Goal: Transaction & Acquisition: Purchase product/service

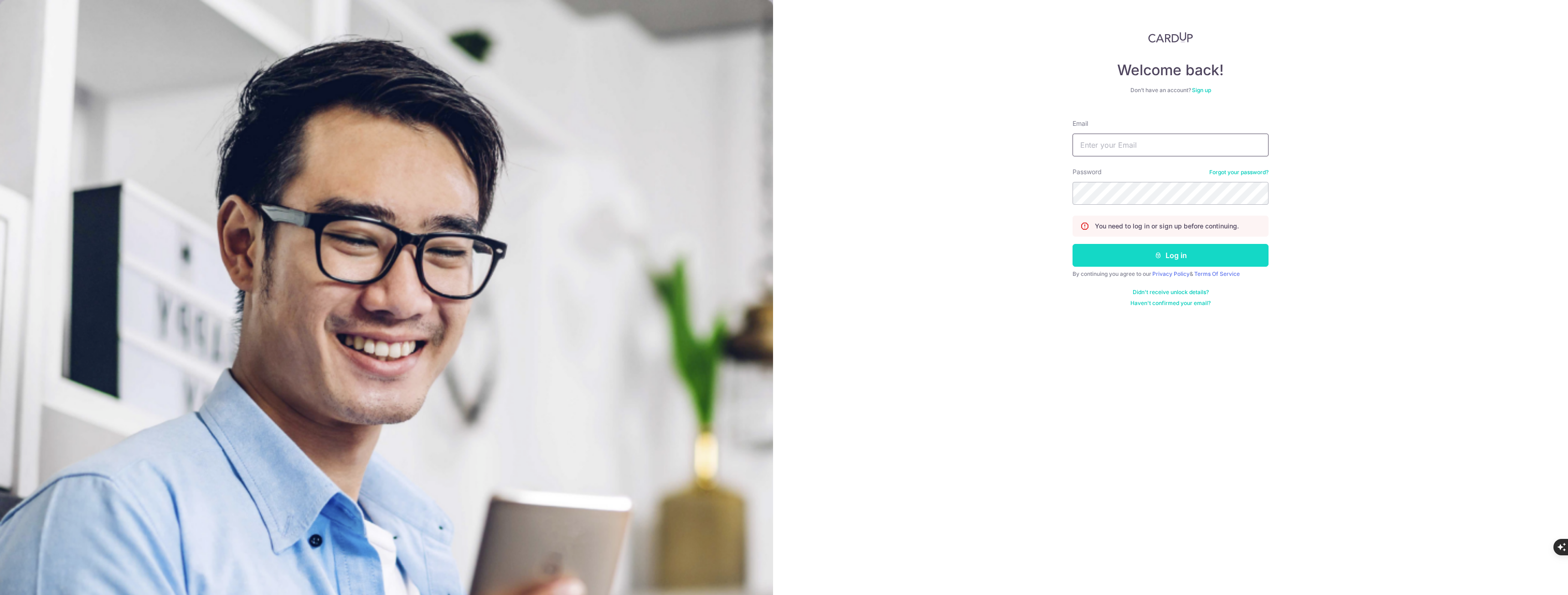
type input "[EMAIL_ADDRESS][DOMAIN_NAME]"
click at [1172, 259] on button "Log in" at bounding box center [1170, 256] width 196 height 23
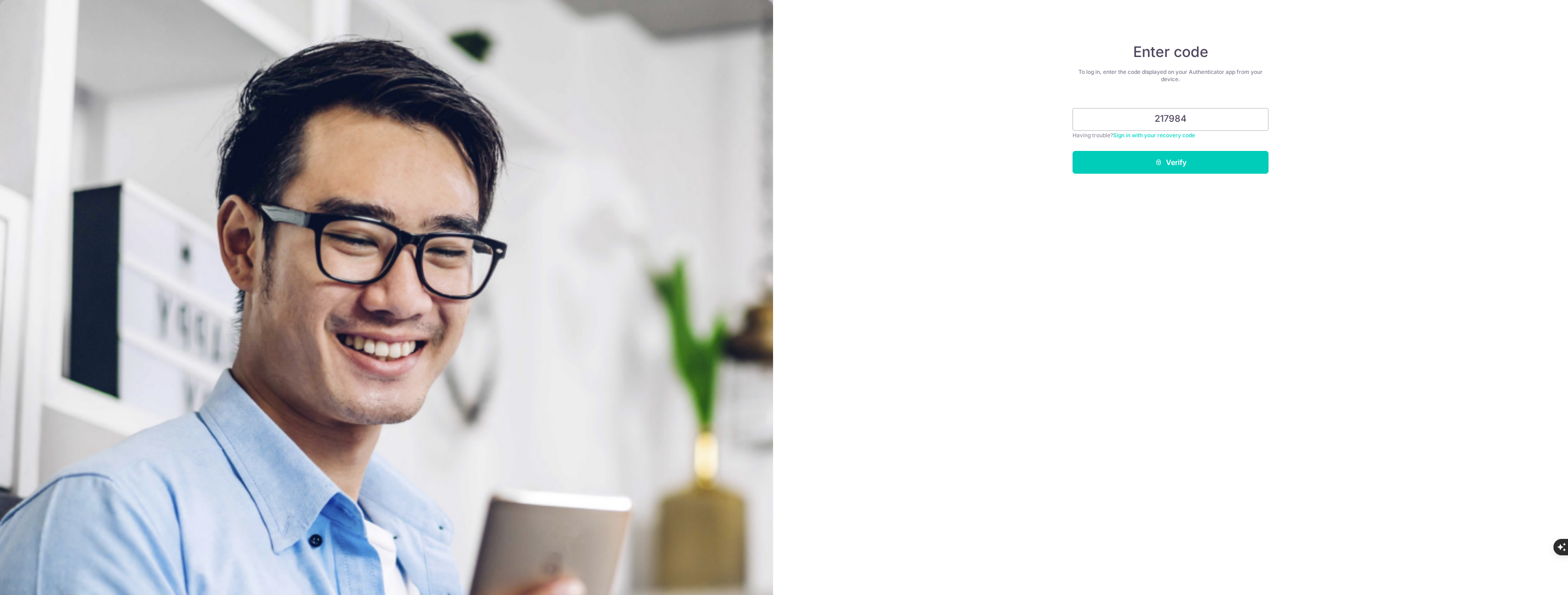
type input "217984"
click at [1072, 150] on button "Verify" at bounding box center [1170, 162] width 196 height 23
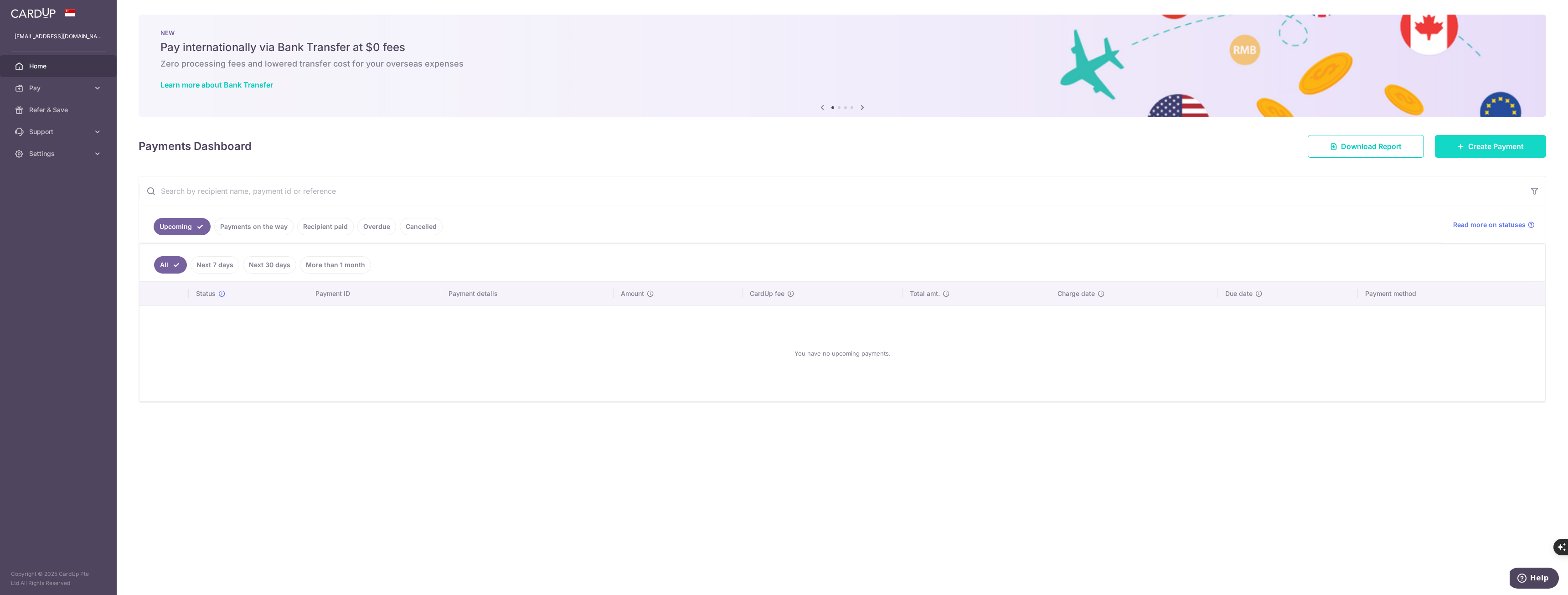
click at [1495, 141] on span "Create Payment" at bounding box center [1495, 146] width 56 height 10
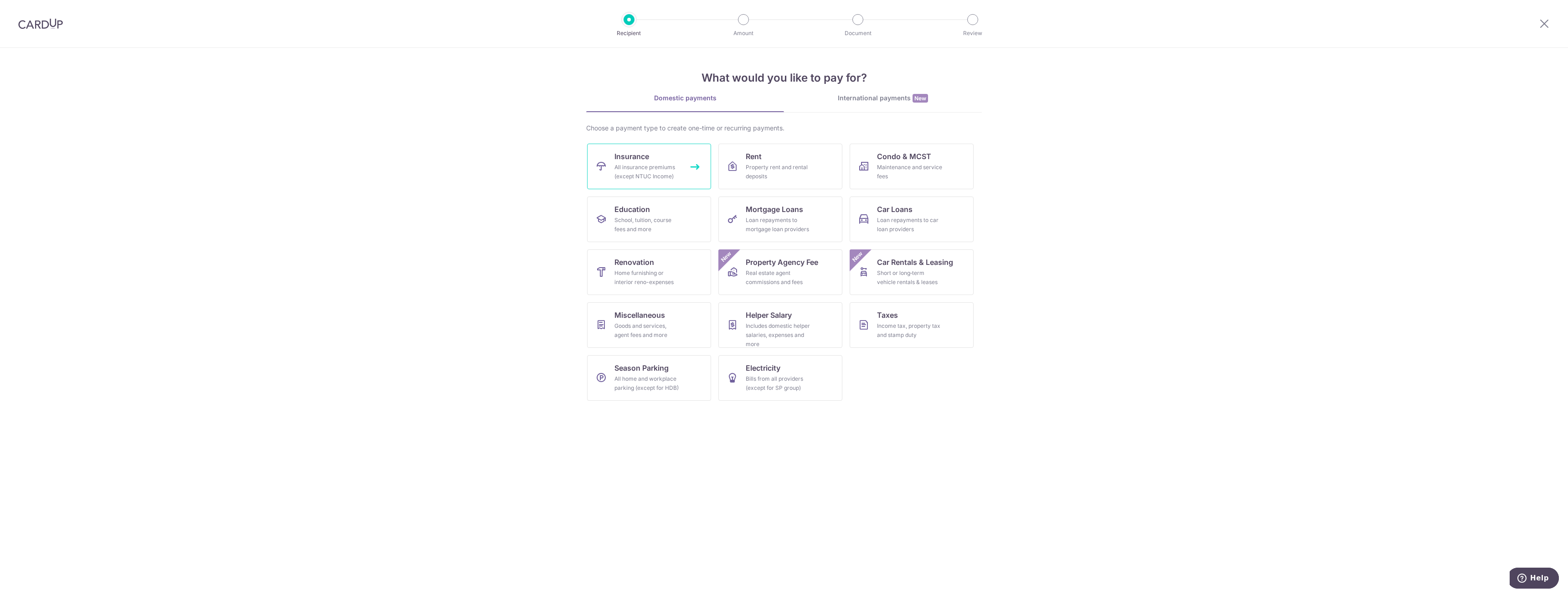
click at [694, 162] on link "Insurance All insurance premiums (except NTUC Income)" at bounding box center [649, 166] width 124 height 46
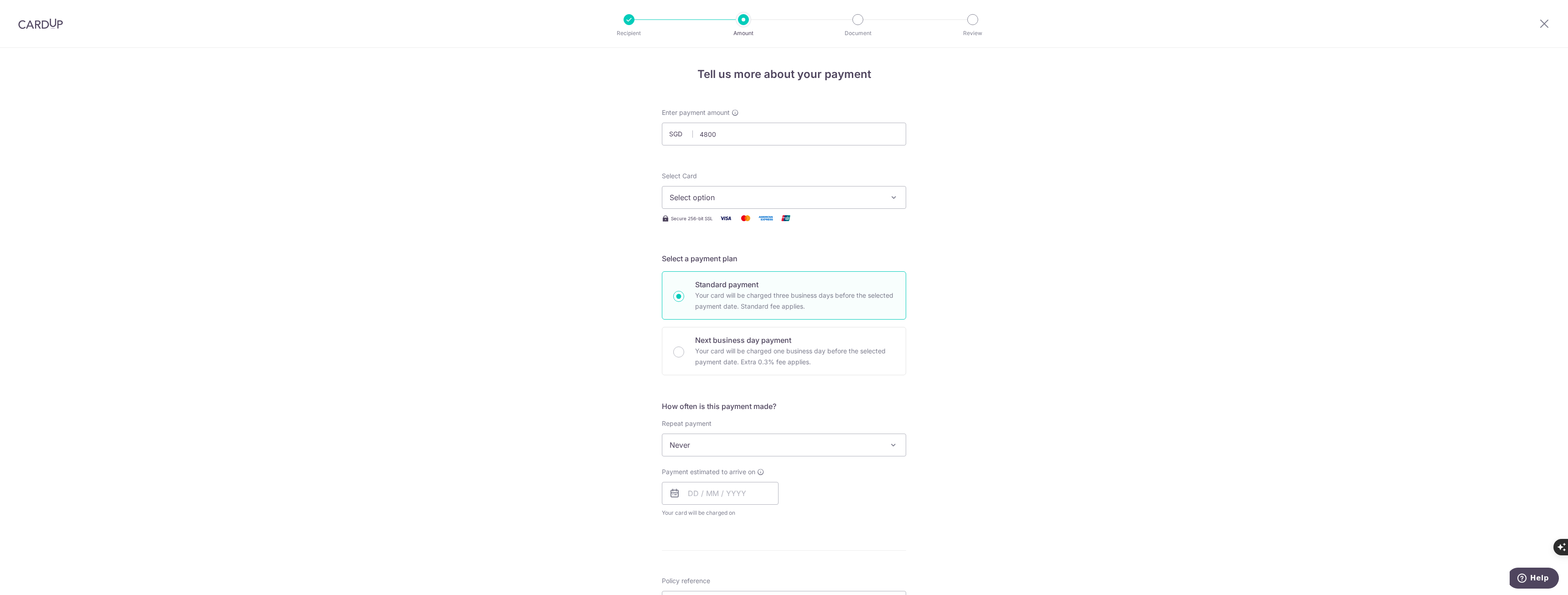
type input "4,800.00"
drag, startPoint x: 839, startPoint y: 160, endPoint x: 840, endPoint y: 169, distance: 9.1
click at [839, 160] on form "Enter payment amount SGD 4,800.00 4800.00 Select Card Select option Add credit …" at bounding box center [783, 468] width 244 height 721
click at [836, 197] on span "Select option" at bounding box center [775, 197] width 213 height 10
click at [753, 258] on span "**** 7032" at bounding box center [783, 262] width 228 height 10
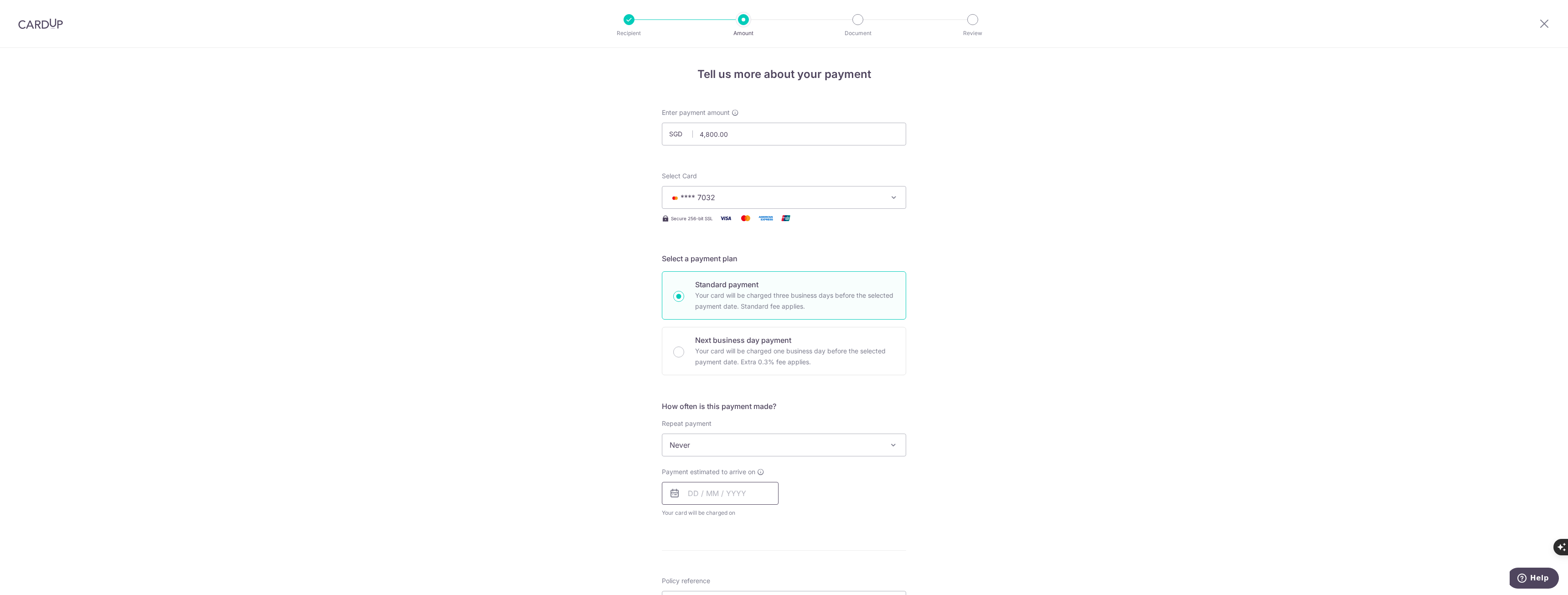
click at [737, 492] on input "text" at bounding box center [719, 493] width 116 height 23
drag, startPoint x: 927, startPoint y: 501, endPoint x: 914, endPoint y: 507, distance: 14.3
click at [927, 501] on div "Tell us more about your payment Enter payment amount SGD 4,800.00 4800.00 Selec…" at bounding box center [784, 460] width 1568 height 824
click at [678, 495] on input "text" at bounding box center [719, 493] width 116 height 23
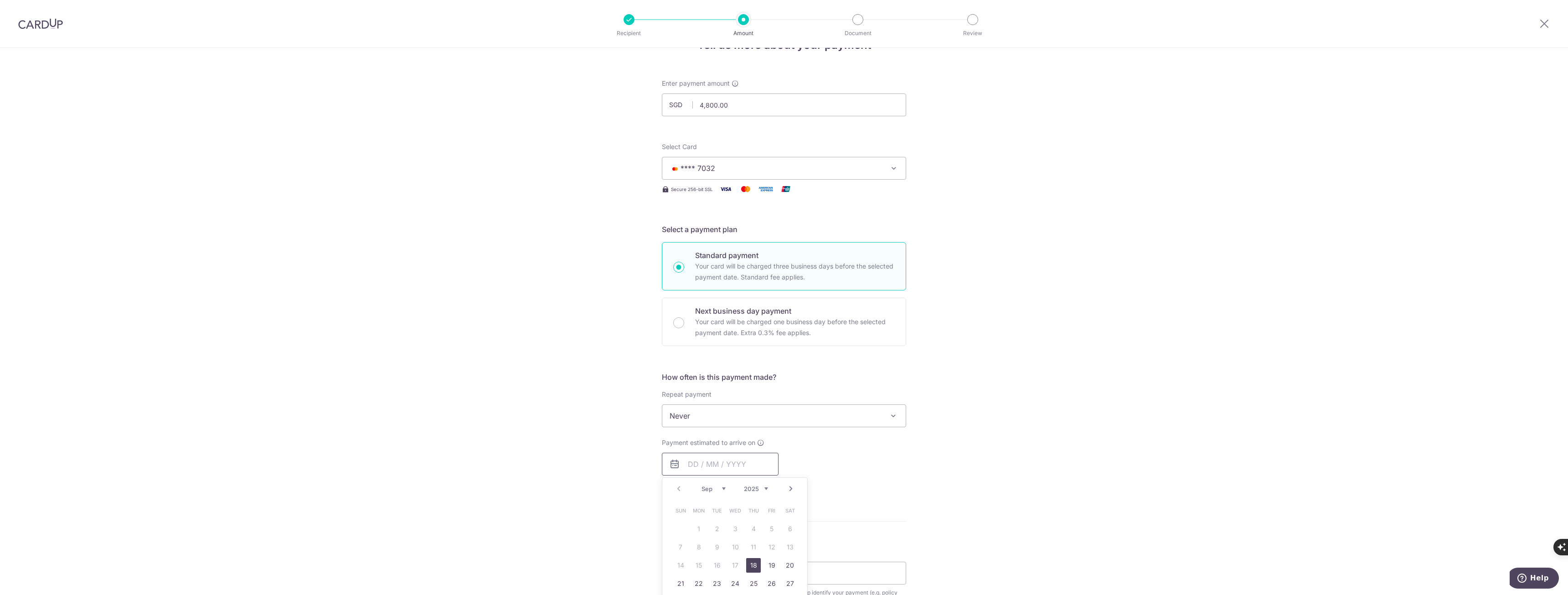
scroll to position [136, 0]
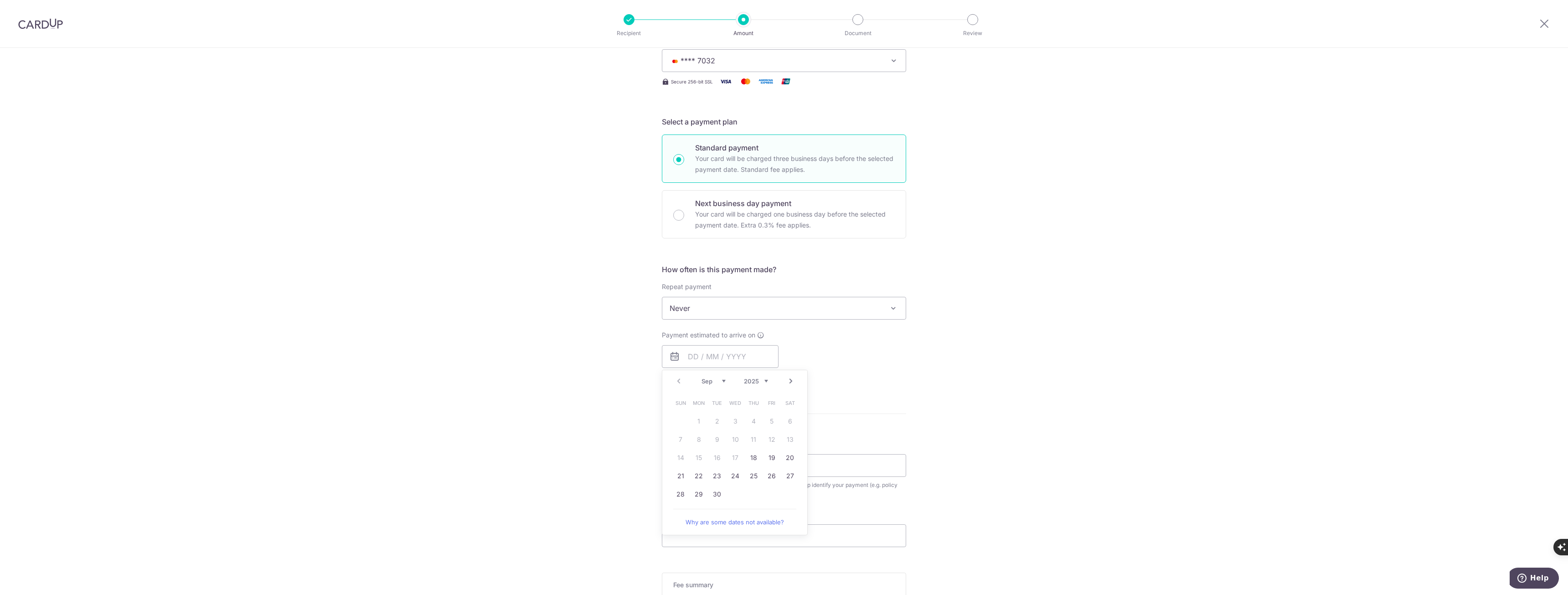
click at [788, 375] on link "Next" at bounding box center [790, 381] width 10 height 10
click at [673, 380] on link "Prev" at bounding box center [678, 381] width 10 height 10
click at [786, 383] on link "Next" at bounding box center [790, 381] width 10 height 10
click at [674, 378] on link "Prev" at bounding box center [678, 381] width 10 height 10
click at [699, 498] on link "29" at bounding box center [698, 494] width 15 height 15
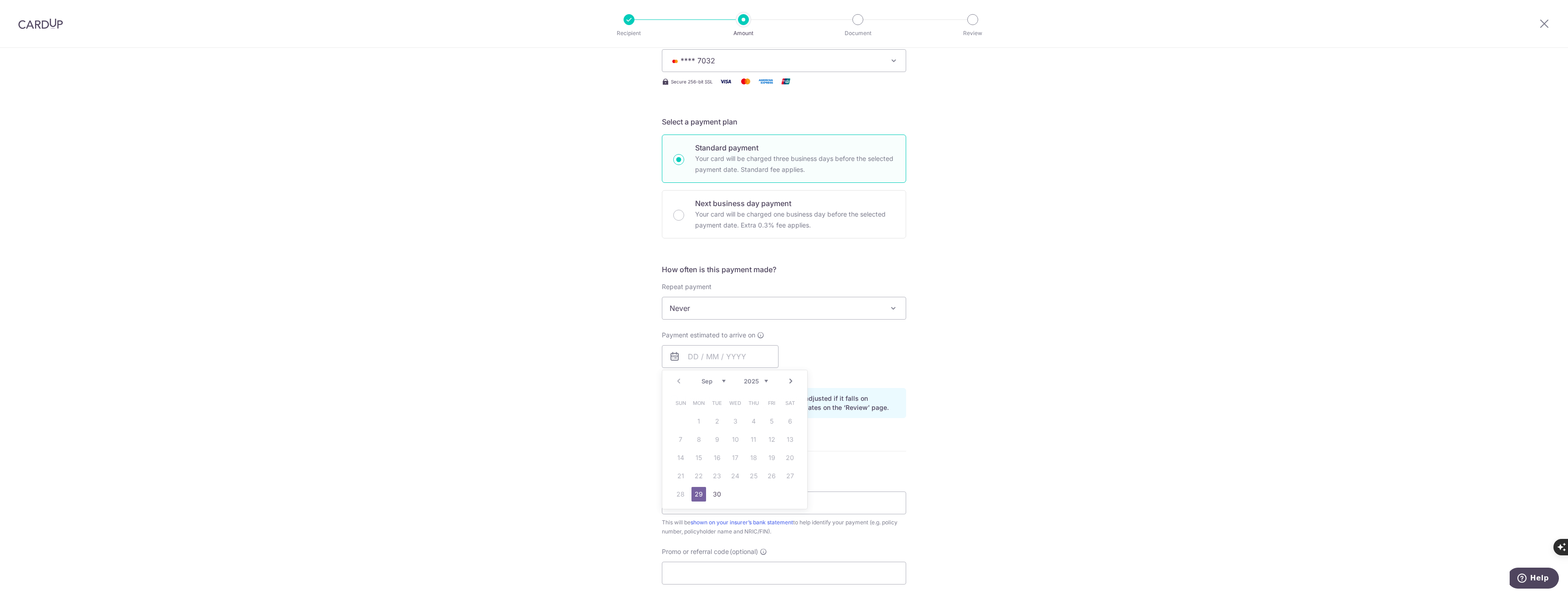
type input "[DATE]"
click at [746, 502] on input "Policy reference" at bounding box center [783, 502] width 244 height 23
type input "U127787785"
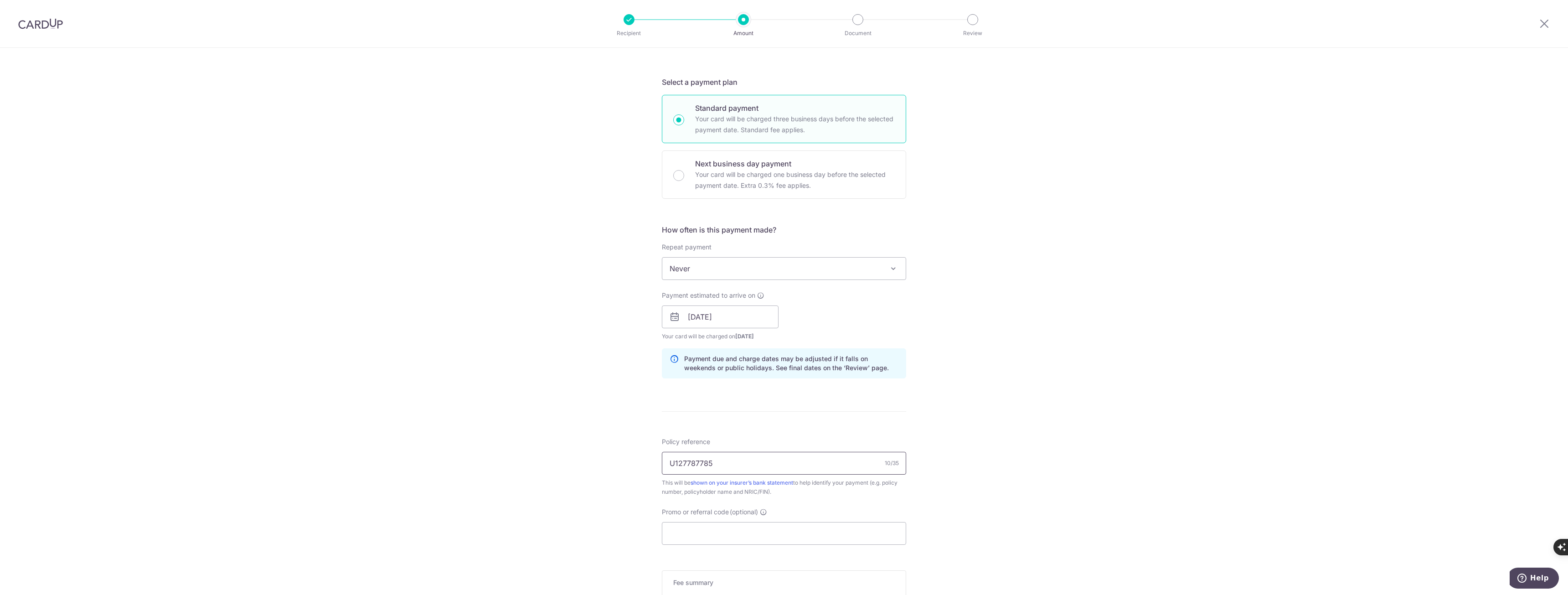
scroll to position [273, 0]
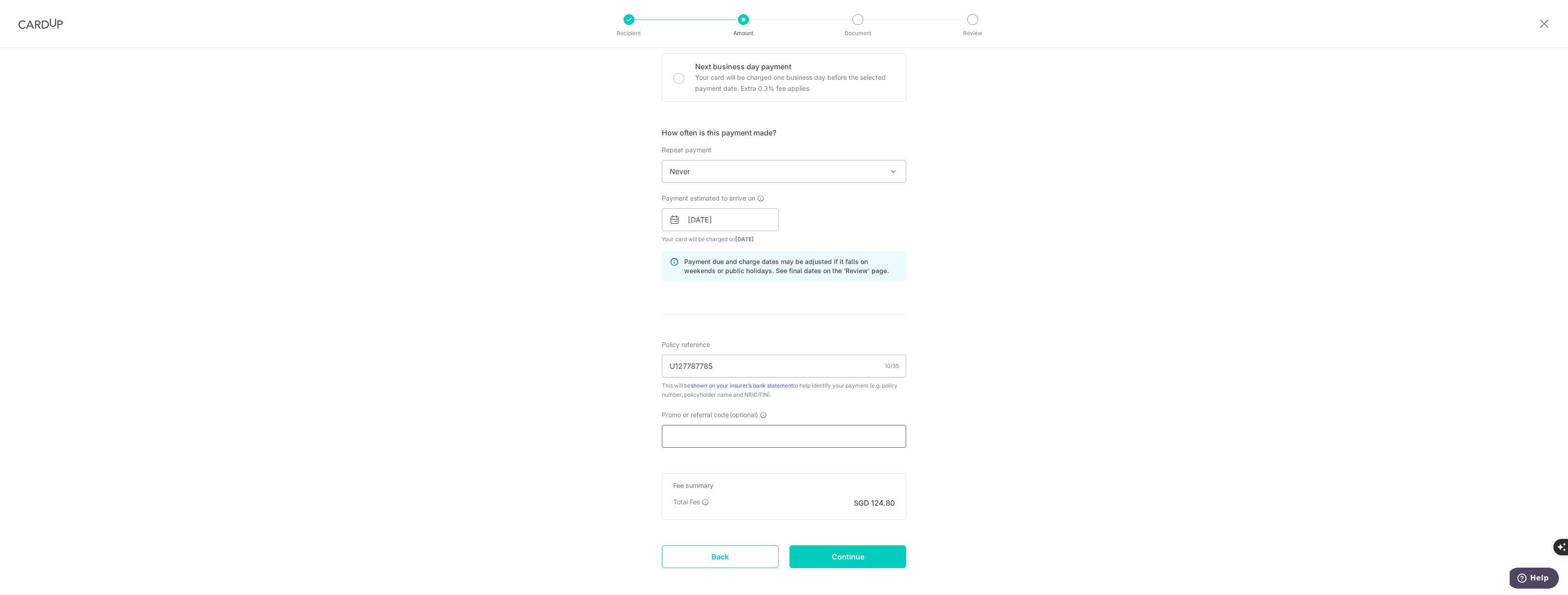
click at [704, 430] on input "Promo or referral code (optional)" at bounding box center [783, 436] width 244 height 23
paste input "OFF225"
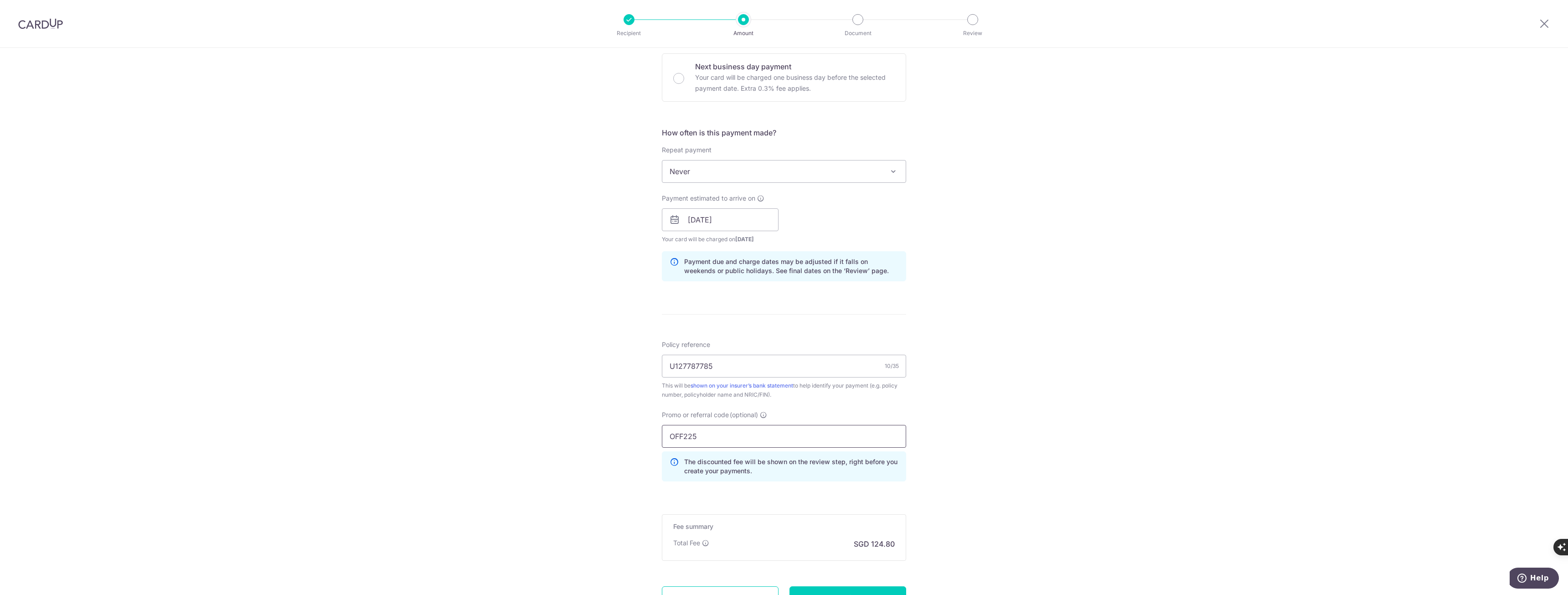
type input "OFF225"
click at [1166, 366] on div "Tell us more about your payment Enter payment amount SGD 4,800.00 4800.00 Selec…" at bounding box center [784, 226] width 1568 height 903
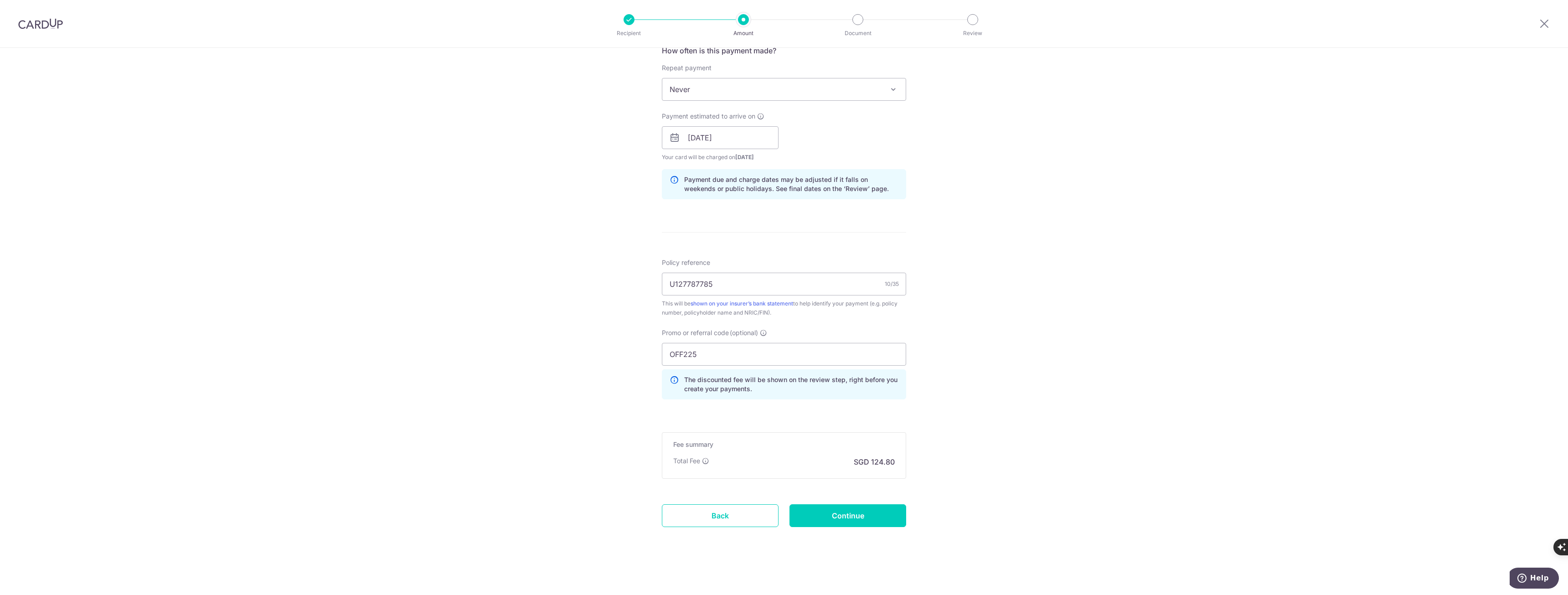
scroll to position [356, 0]
click at [858, 508] on input "Continue" at bounding box center [847, 514] width 116 height 23
type input "Create Schedule"
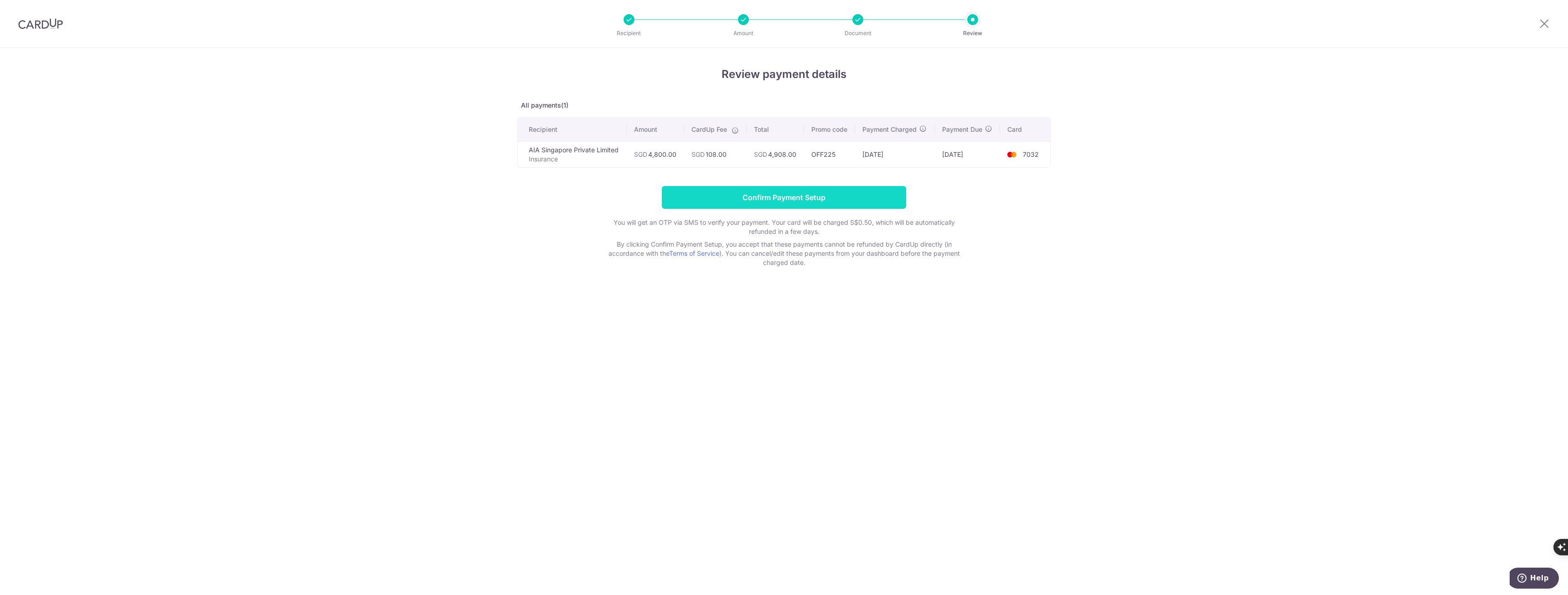
click at [851, 196] on input "Confirm Payment Setup" at bounding box center [783, 197] width 244 height 23
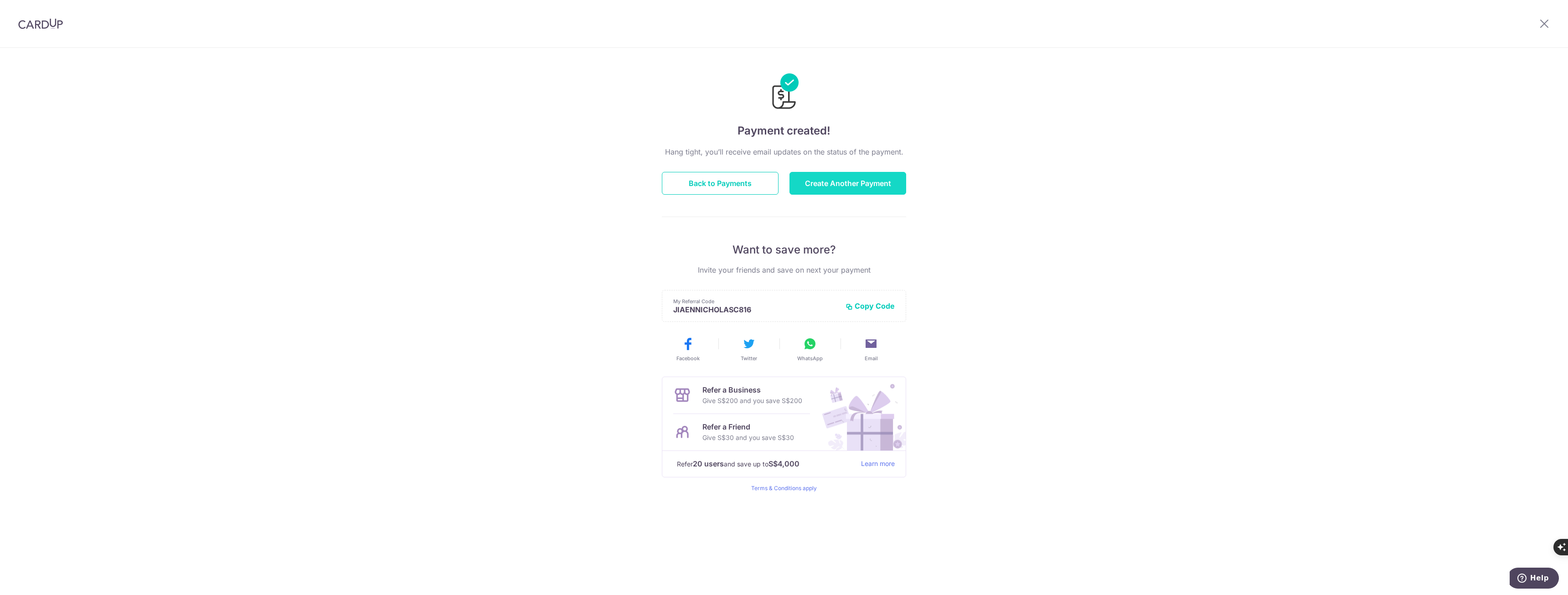
click at [795, 183] on button "Create Another Payment" at bounding box center [847, 183] width 116 height 23
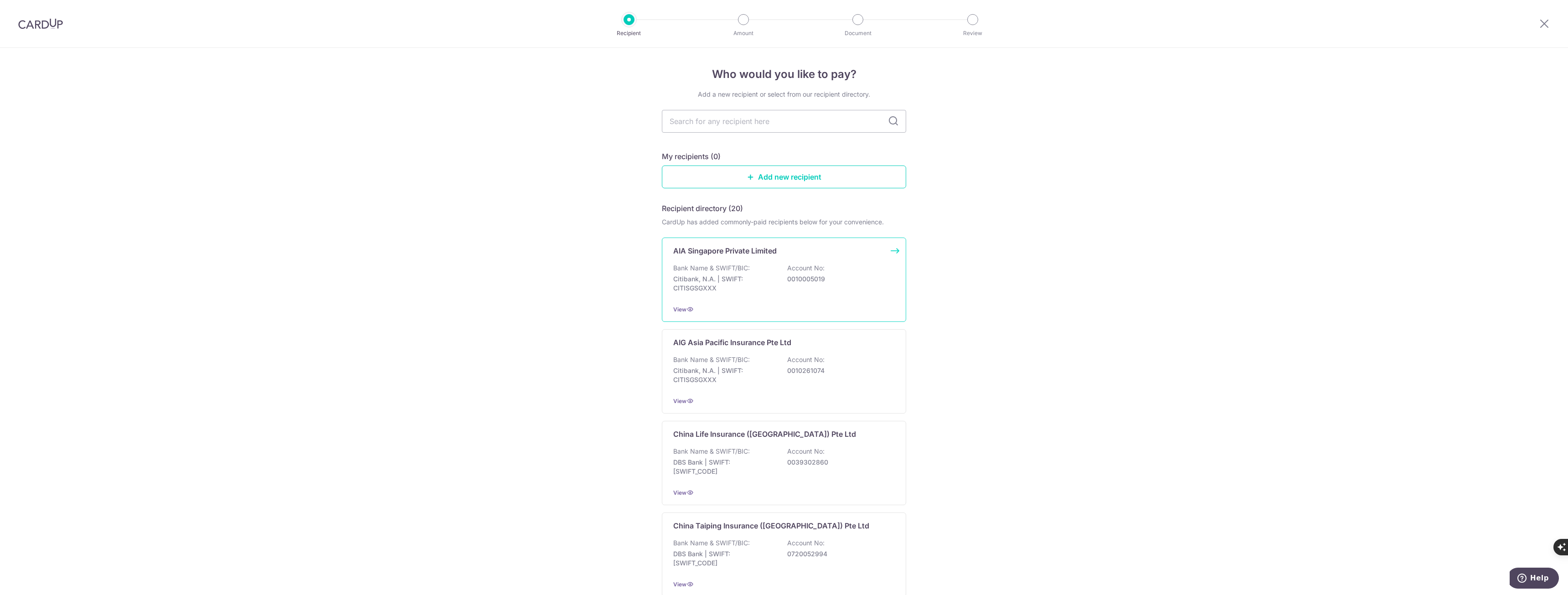
click at [844, 286] on div "Bank Name & SWIFT/BIC: Citibank, N.A. | SWIFT: CITISGSGXXX Account No: 00100050…" at bounding box center [783, 280] width 221 height 34
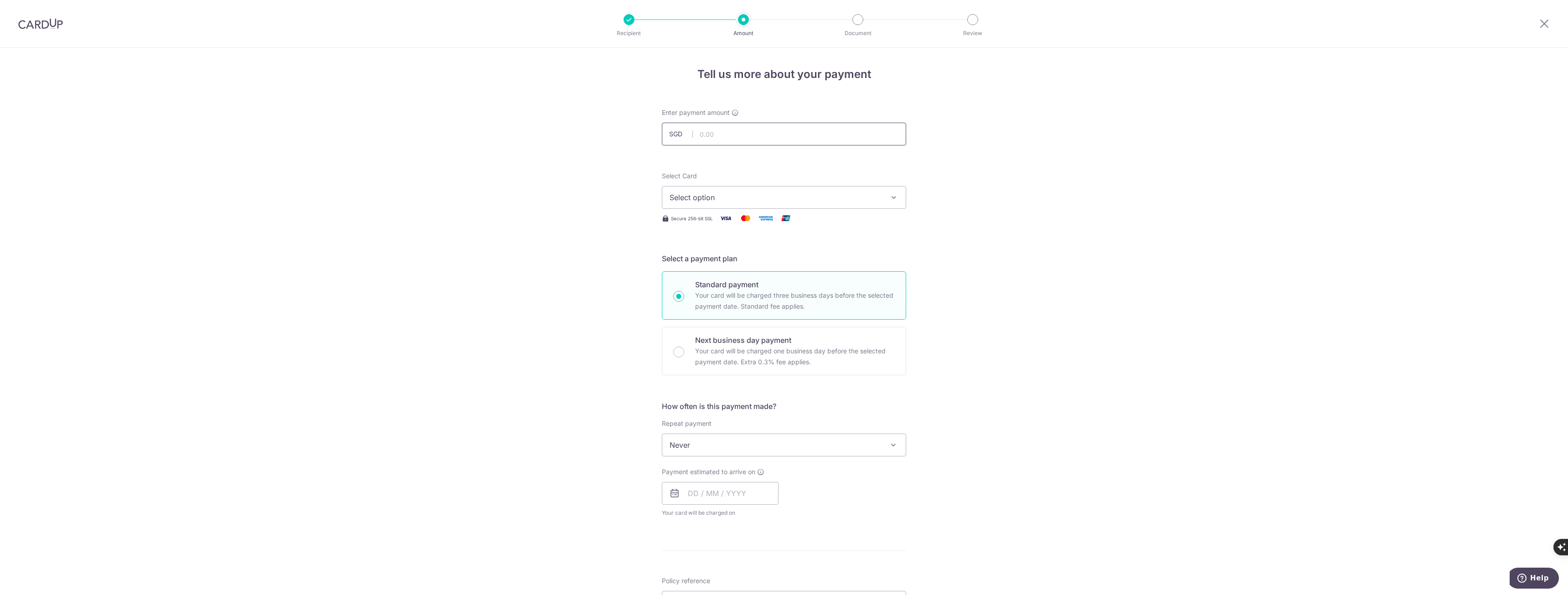
click at [721, 144] on input "text" at bounding box center [783, 134] width 244 height 23
type input "160.96"
click at [719, 201] on span "Select option" at bounding box center [775, 197] width 213 height 10
click at [723, 258] on span "**** 7032" at bounding box center [709, 262] width 35 height 10
click at [739, 491] on input "text" at bounding box center [719, 493] width 116 height 23
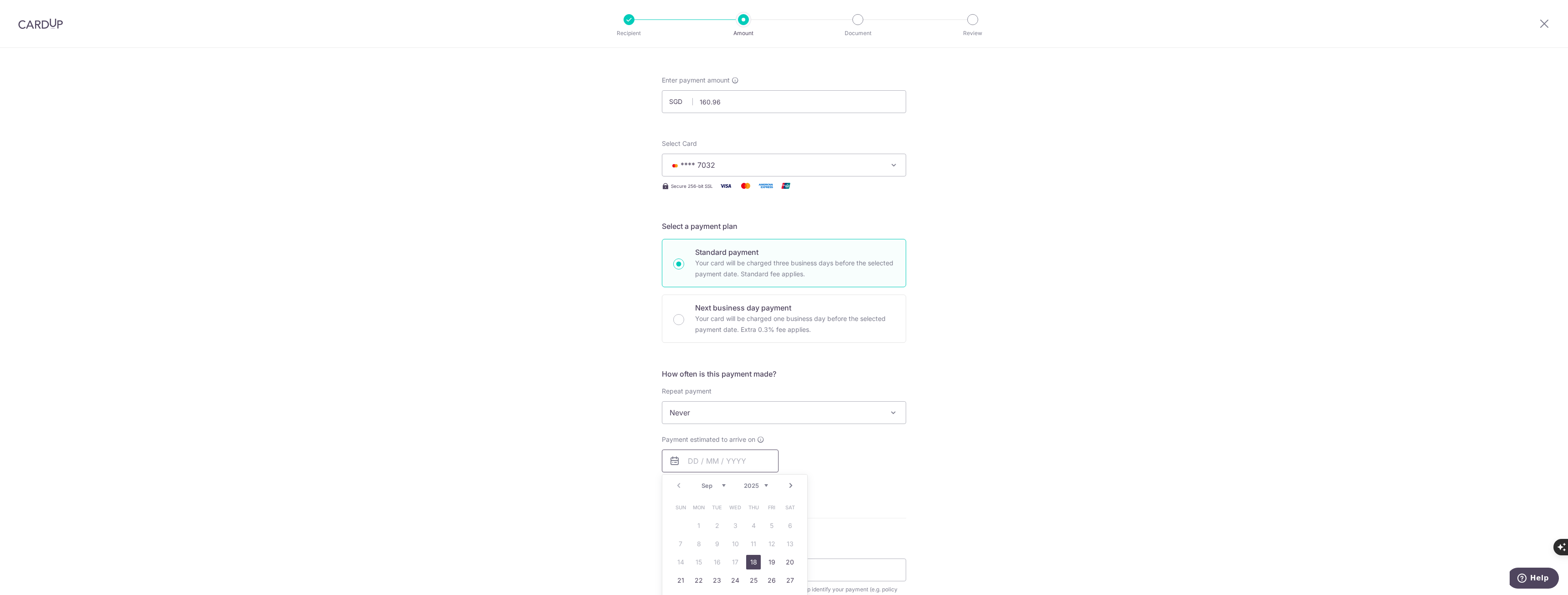
scroll to position [91, 0]
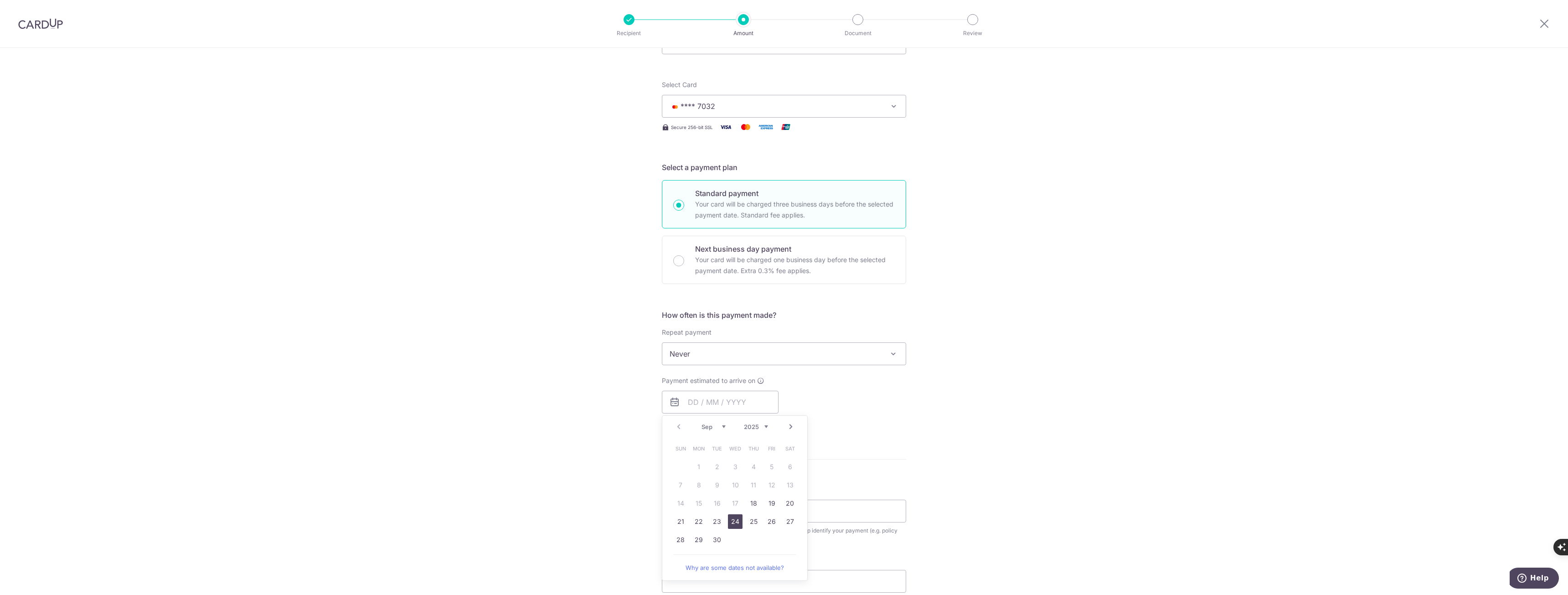
click at [738, 522] on link "24" at bounding box center [735, 521] width 15 height 15
type input "[DATE]"
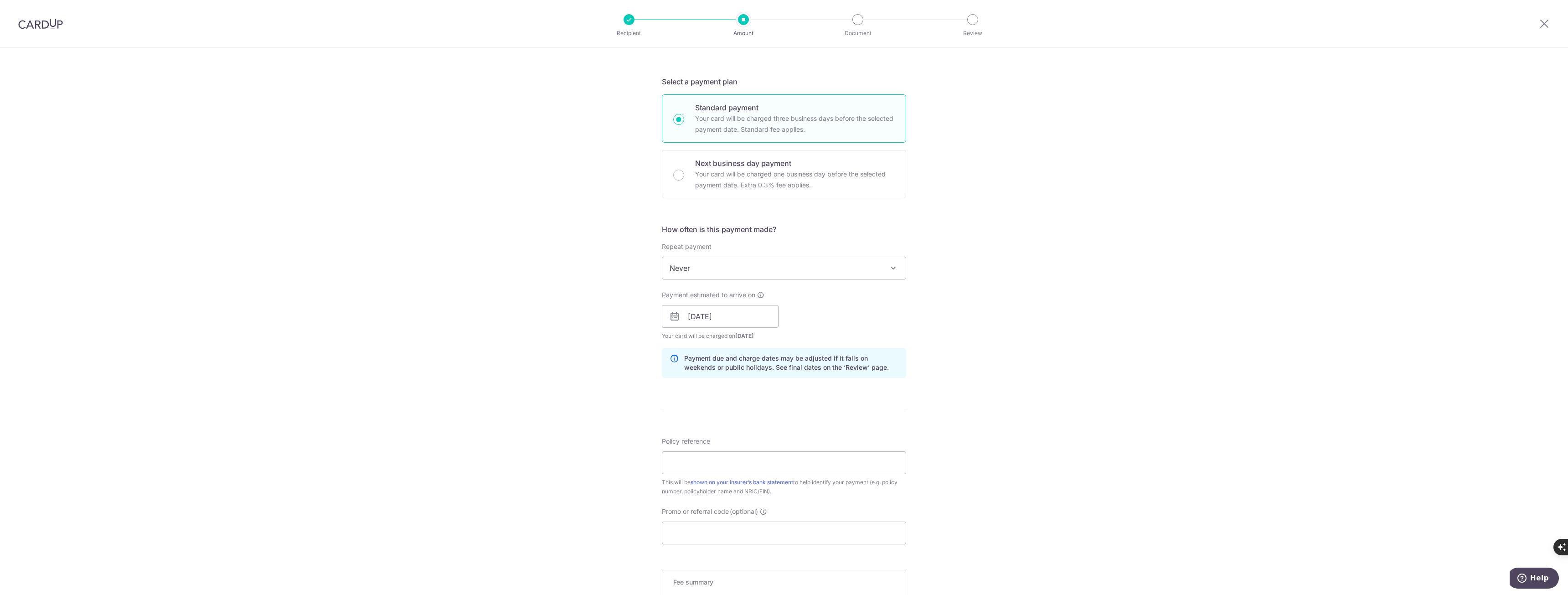
scroll to position [182, 0]
click at [690, 466] on input "Policy reference" at bounding box center [783, 457] width 244 height 23
type input "L549235899"
click at [724, 522] on input "Promo or referral code (optional)" at bounding box center [783, 528] width 244 height 23
paste input "OFF225"
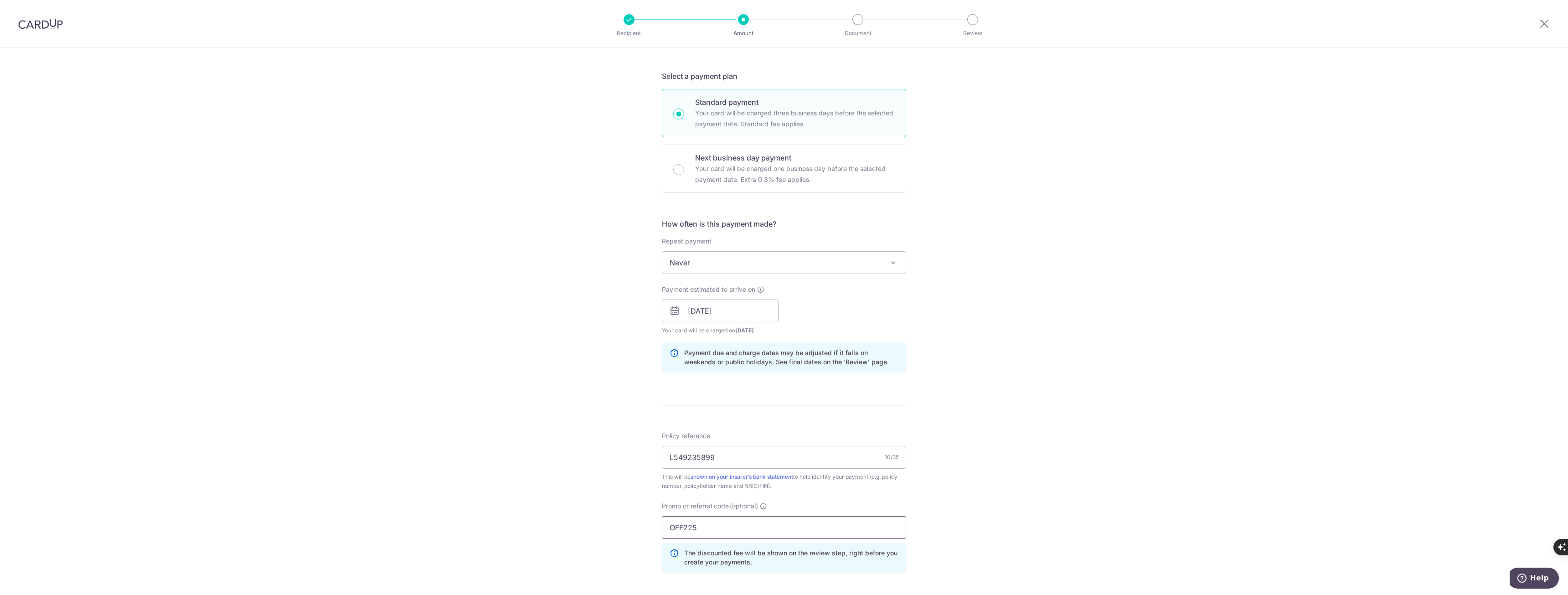
type input "OFF225"
click at [540, 453] on div "Tell us more about your payment Enter payment amount SGD 160.96 160.96 Select C…" at bounding box center [784, 317] width 1568 height 903
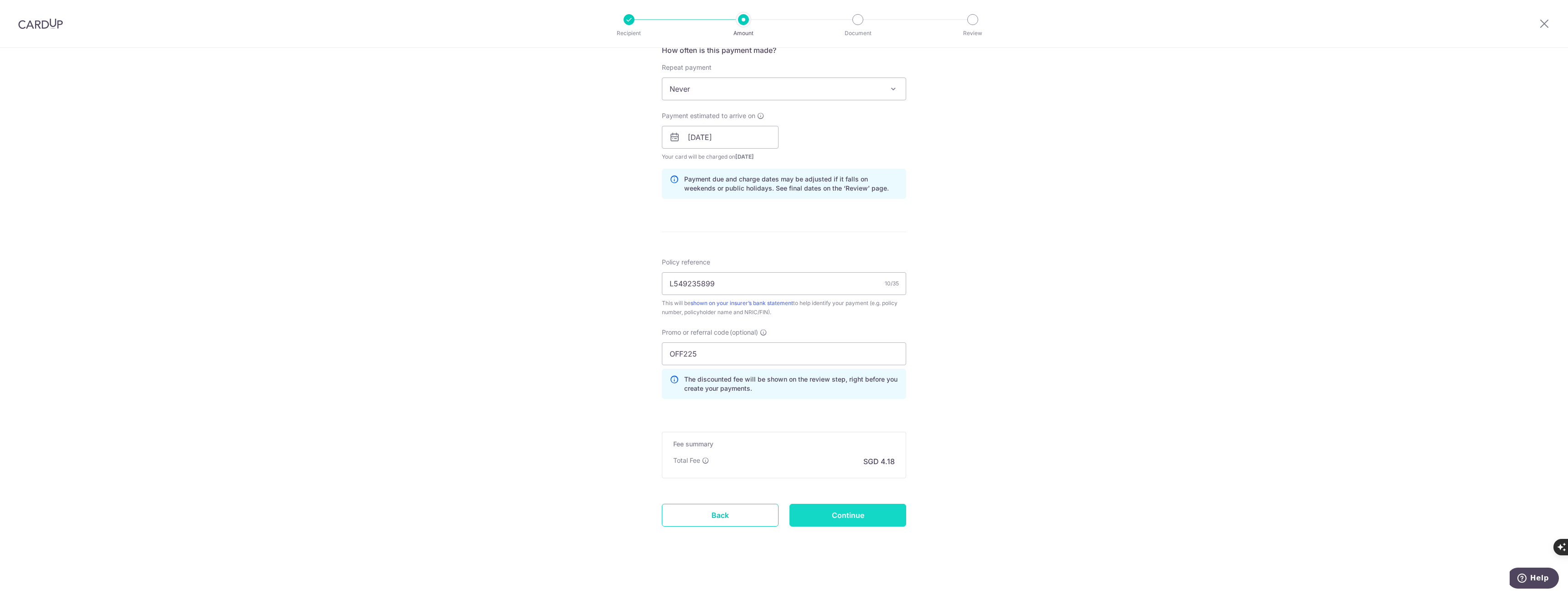
click at [874, 522] on input "Continue" at bounding box center [847, 514] width 116 height 23
type input "Create Schedule"
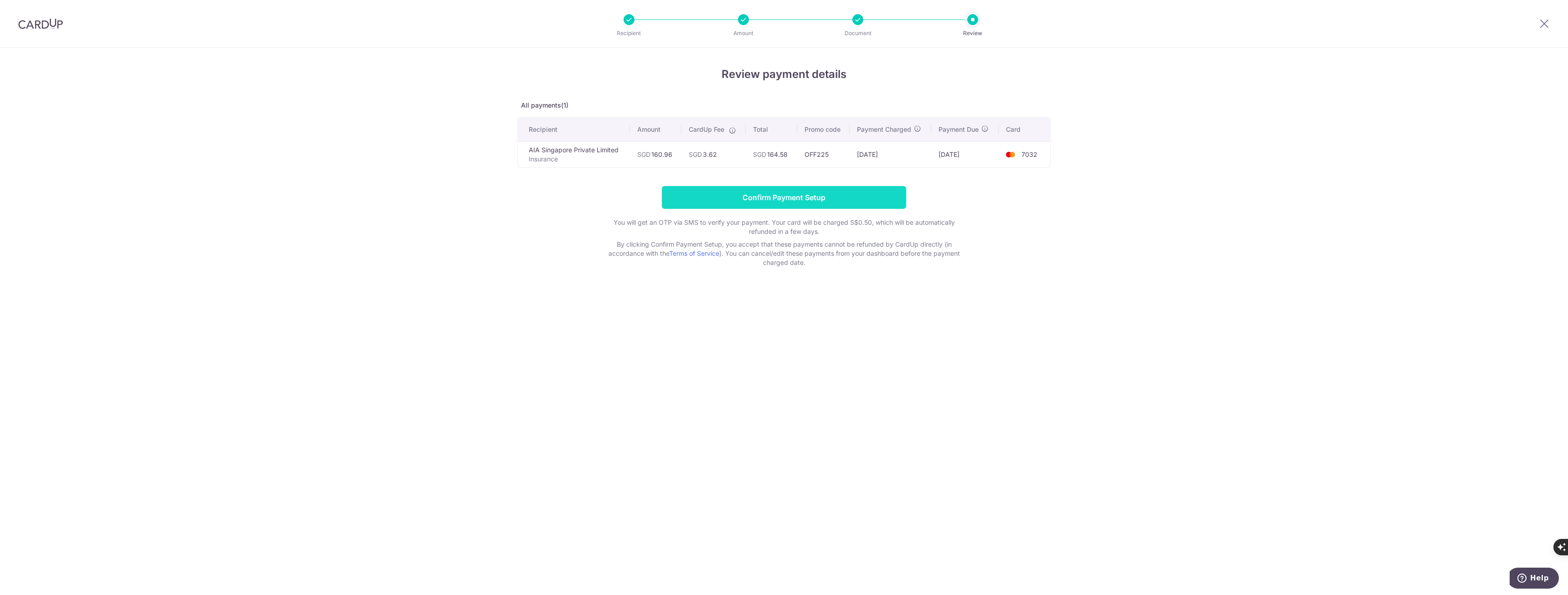
click at [761, 193] on input "Confirm Payment Setup" at bounding box center [783, 197] width 244 height 23
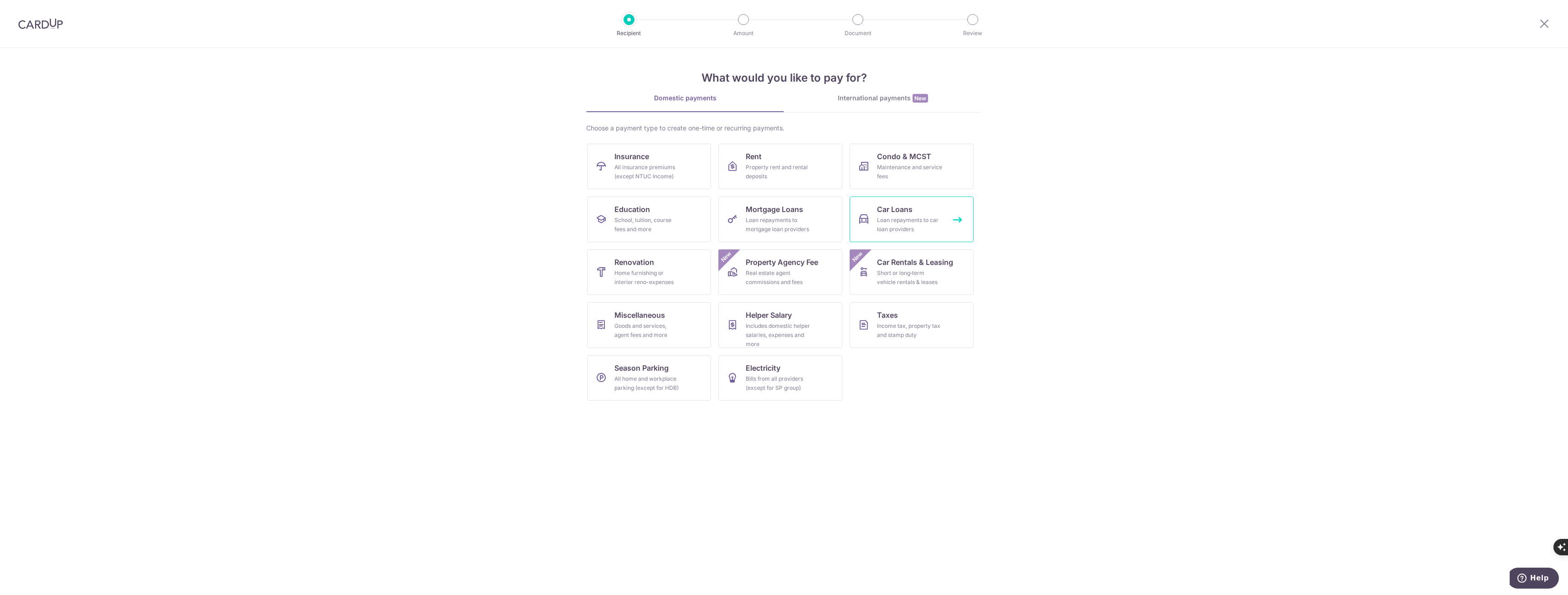
click at [936, 222] on div "Loan repayments to car loan providers" at bounding box center [909, 224] width 66 height 18
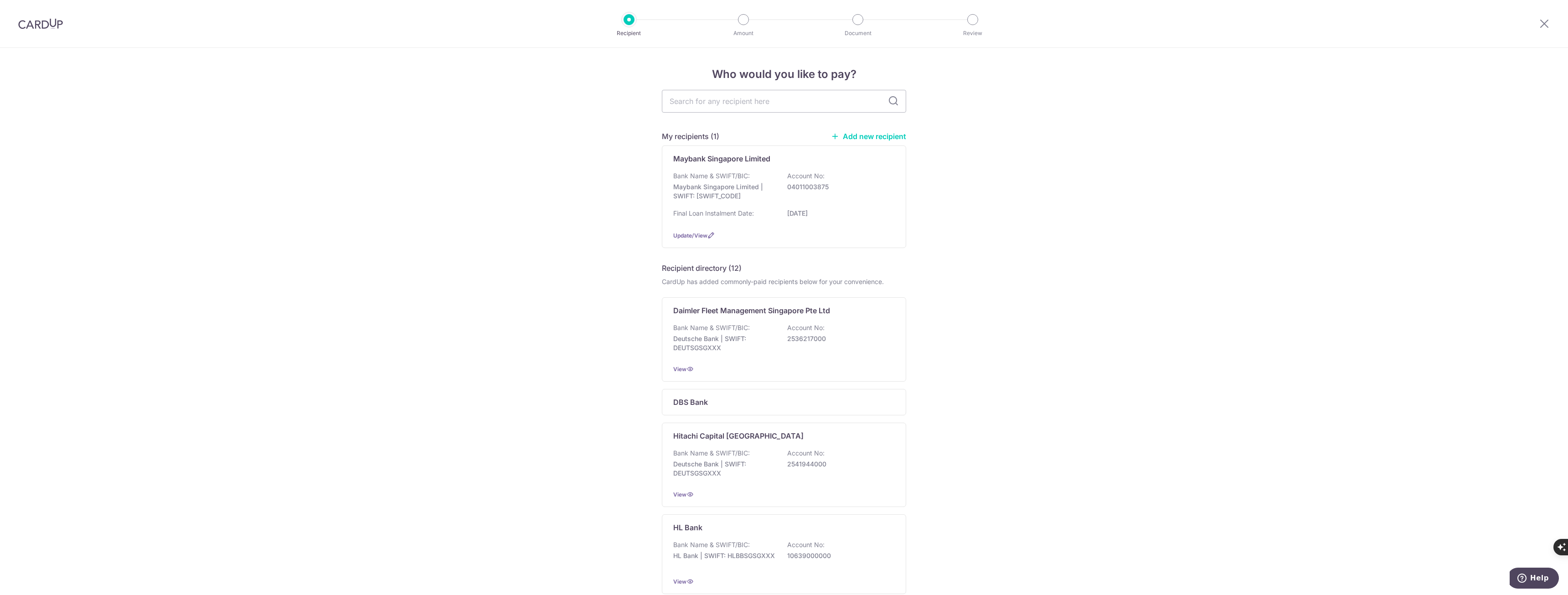
click at [853, 205] on div "Bank Name & SWIFT/BIC: Maybank Singapore Limited | SWIFT: [SWIFT_CODE] Account …" at bounding box center [783, 197] width 221 height 52
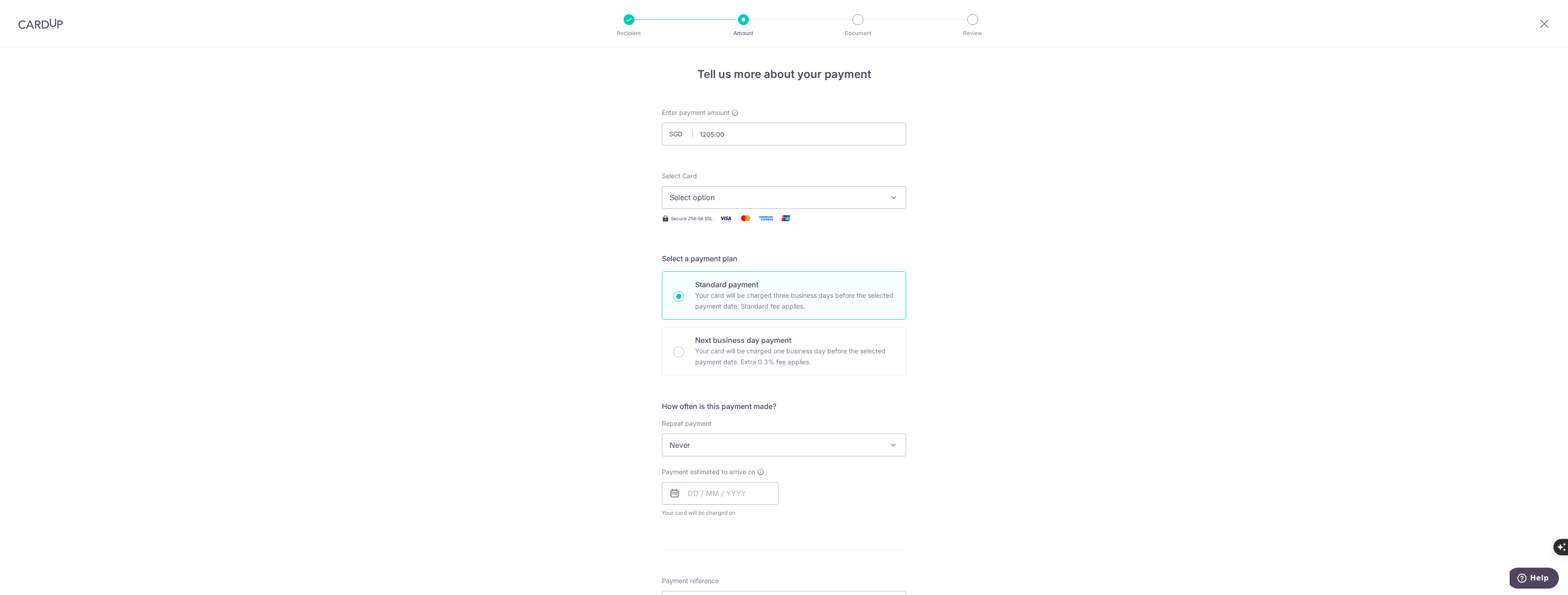
type input "1,205.00"
click at [741, 202] on span "Select option" at bounding box center [775, 197] width 213 height 10
click at [711, 262] on span "**** 7032" at bounding box center [709, 262] width 35 height 10
click at [722, 493] on input "text" at bounding box center [719, 493] width 116 height 23
click at [789, 520] on link "Next" at bounding box center [790, 517] width 10 height 10
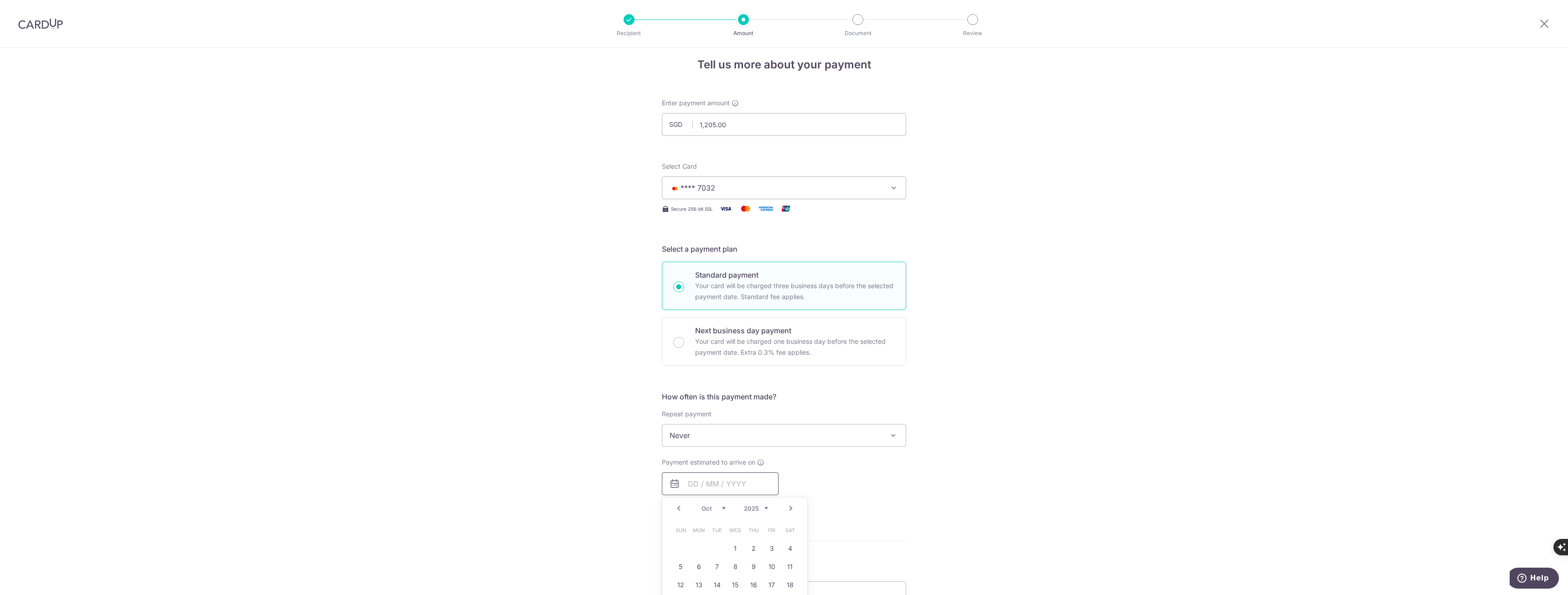
scroll to position [91, 0]
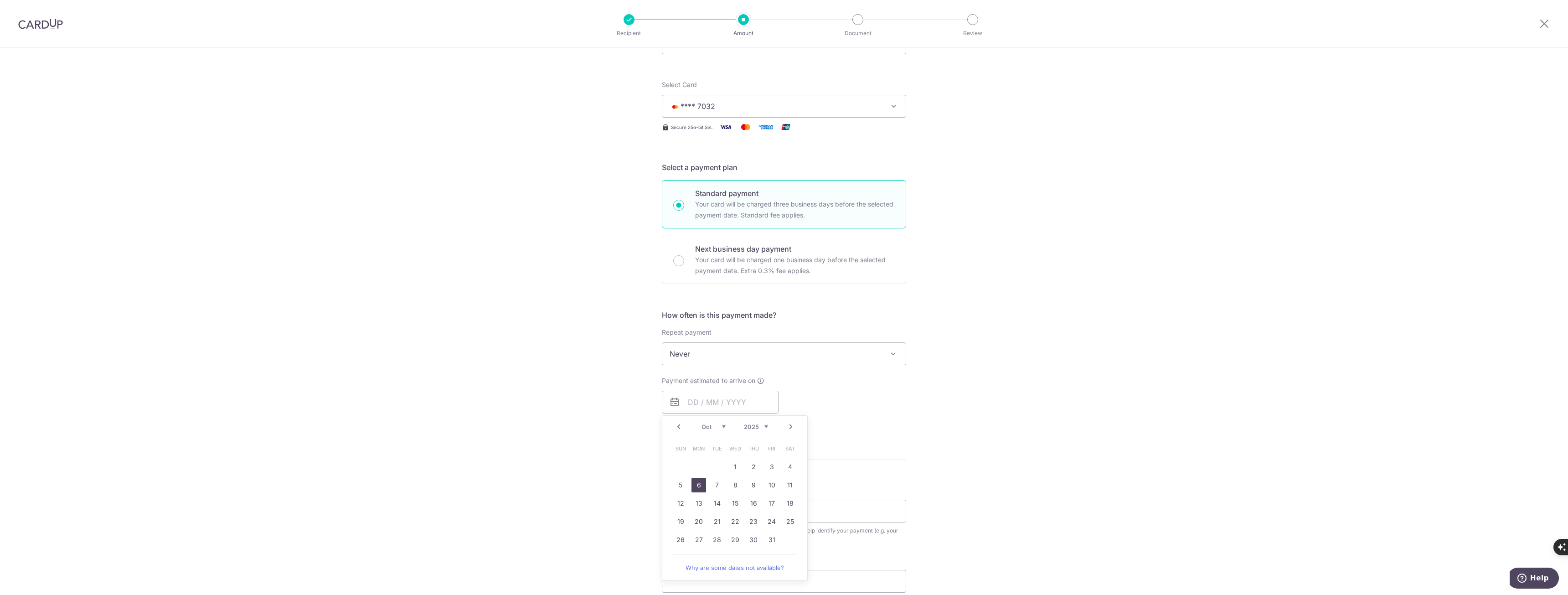
click at [704, 486] on link "6" at bounding box center [698, 485] width 15 height 15
type input "[DATE]"
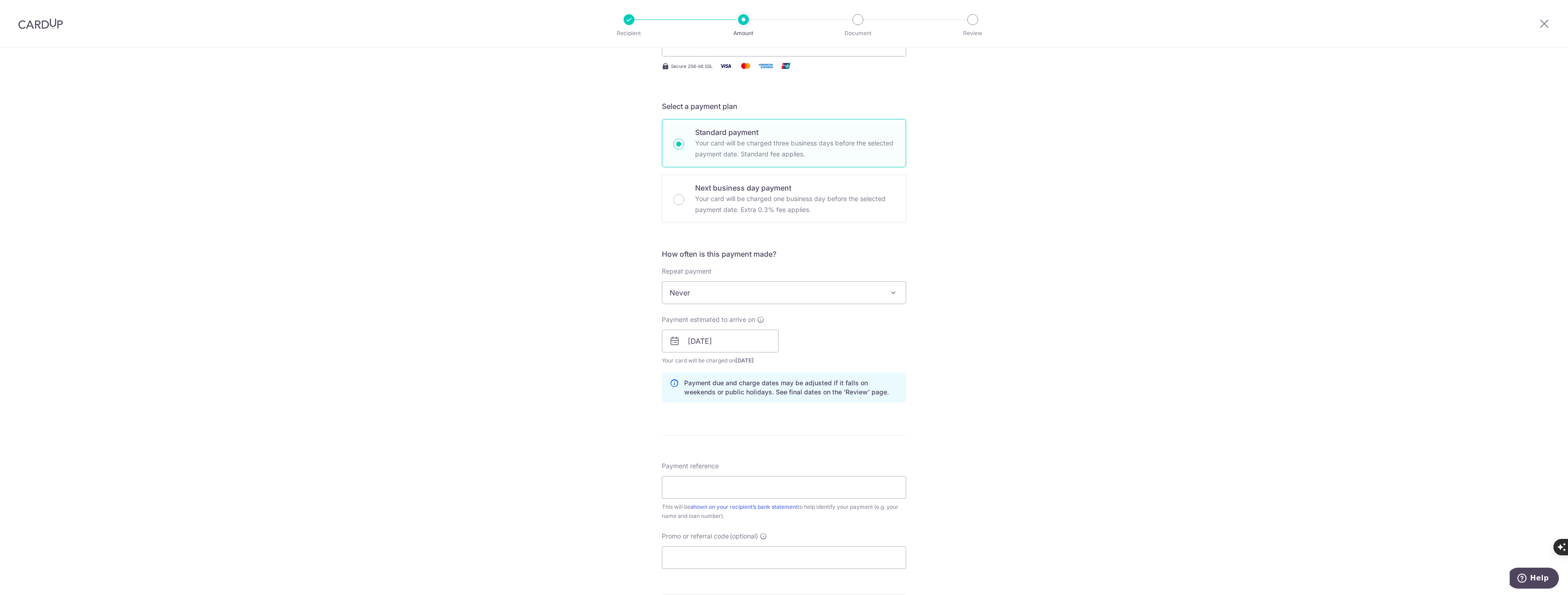
scroll to position [182, 0]
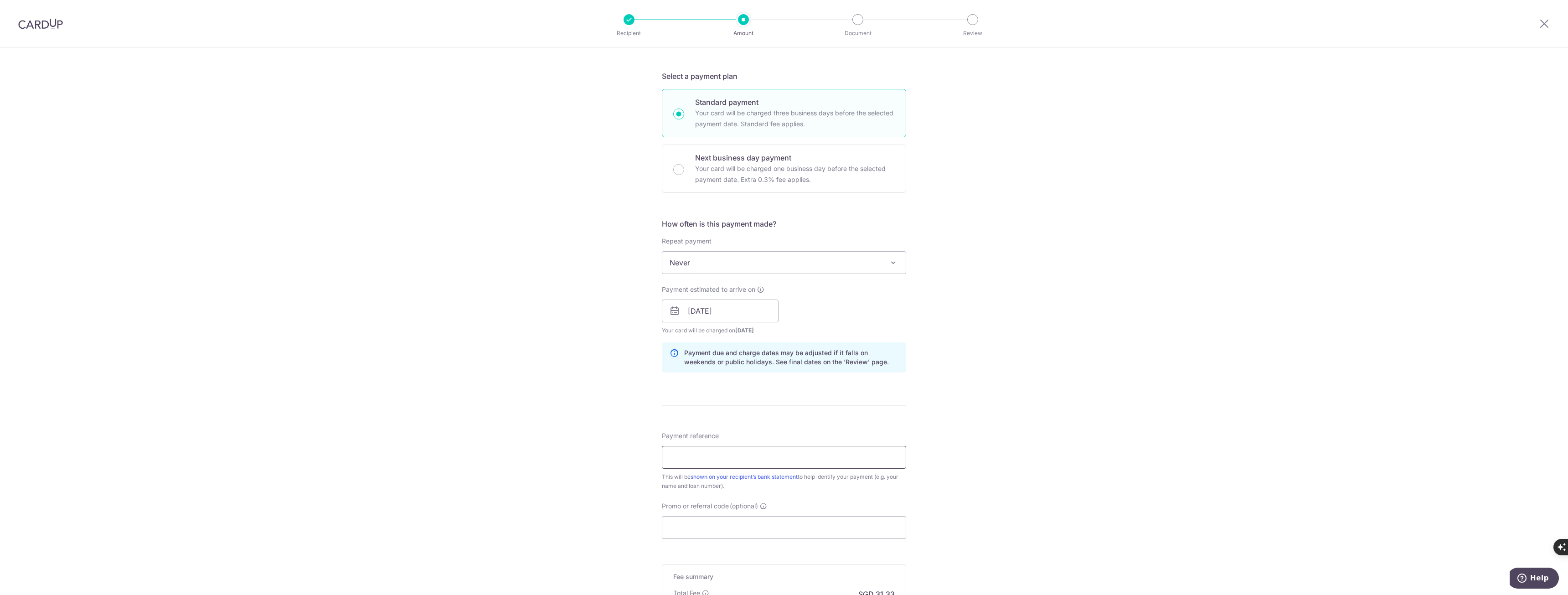
click at [699, 462] on input "Payment reference" at bounding box center [783, 457] width 244 height 23
type input "44337407076"
click at [708, 532] on input "Promo or referral code (optional)" at bounding box center [783, 528] width 244 height 23
paste input "OFF225"
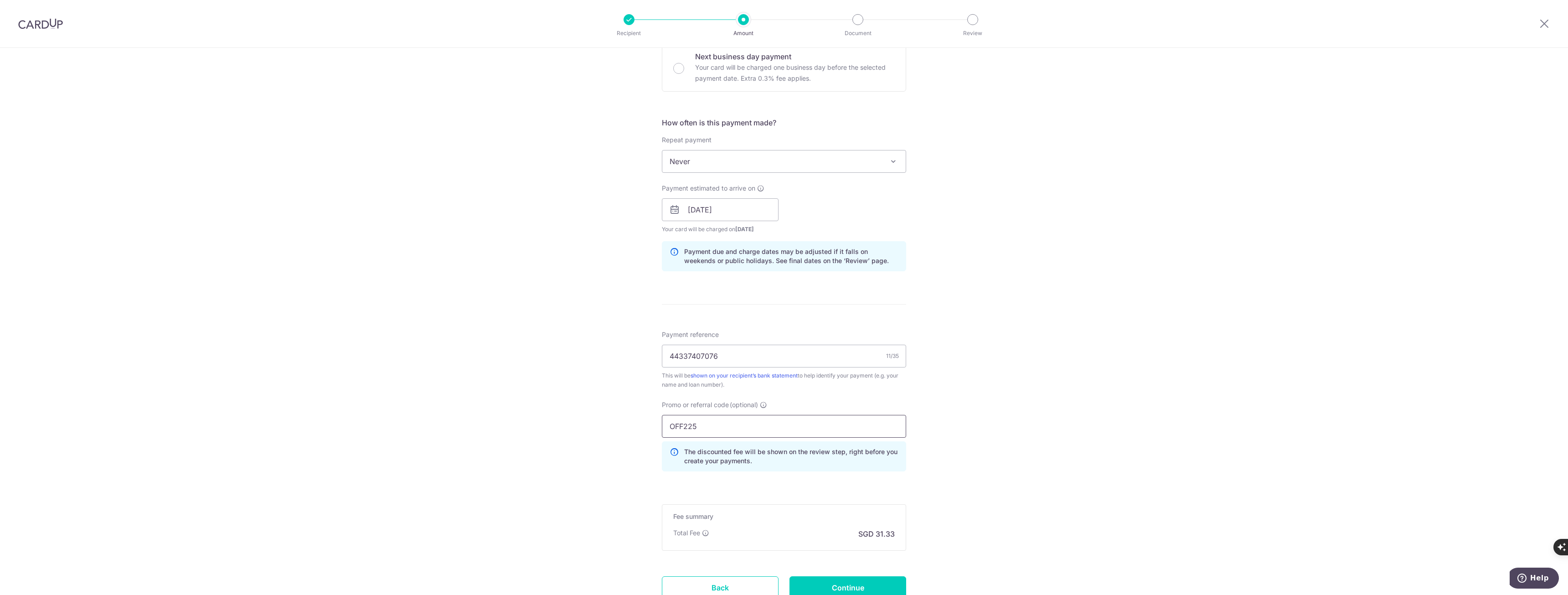
scroll to position [319, 0]
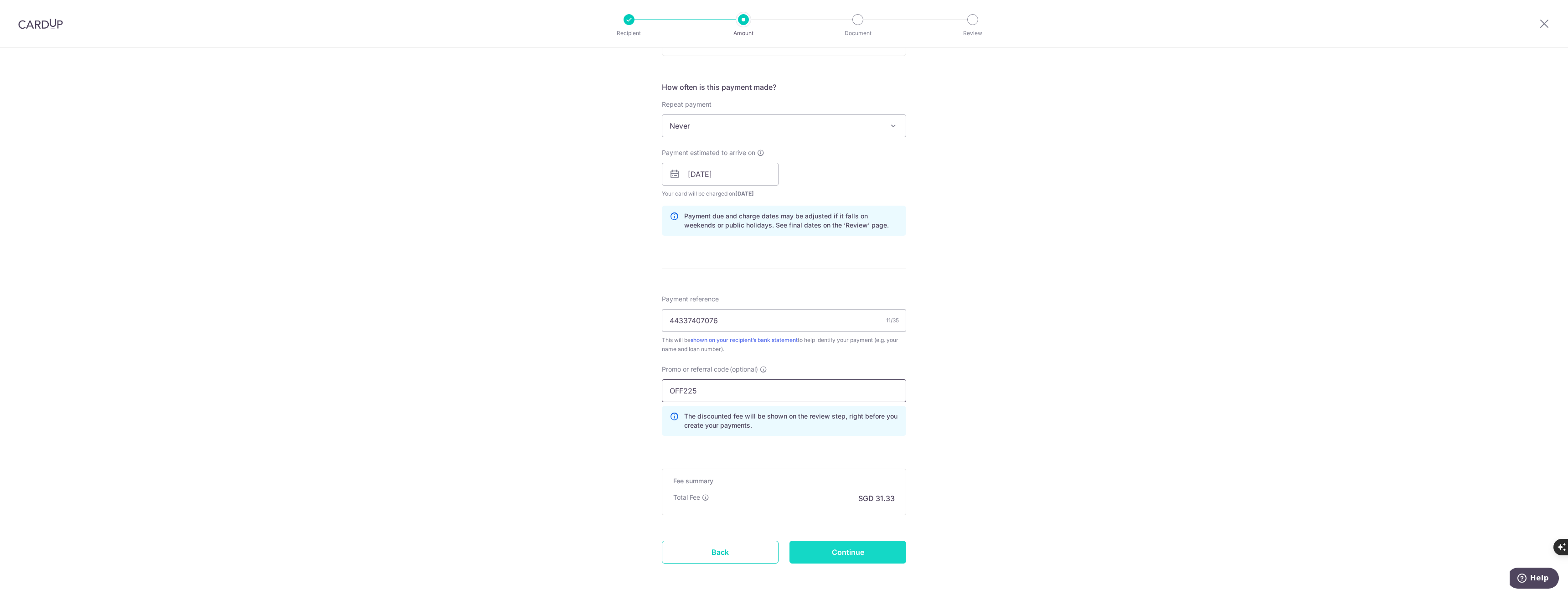
type input "OFF225"
click at [822, 551] on input "Continue" at bounding box center [847, 552] width 116 height 23
type input "Create Schedule"
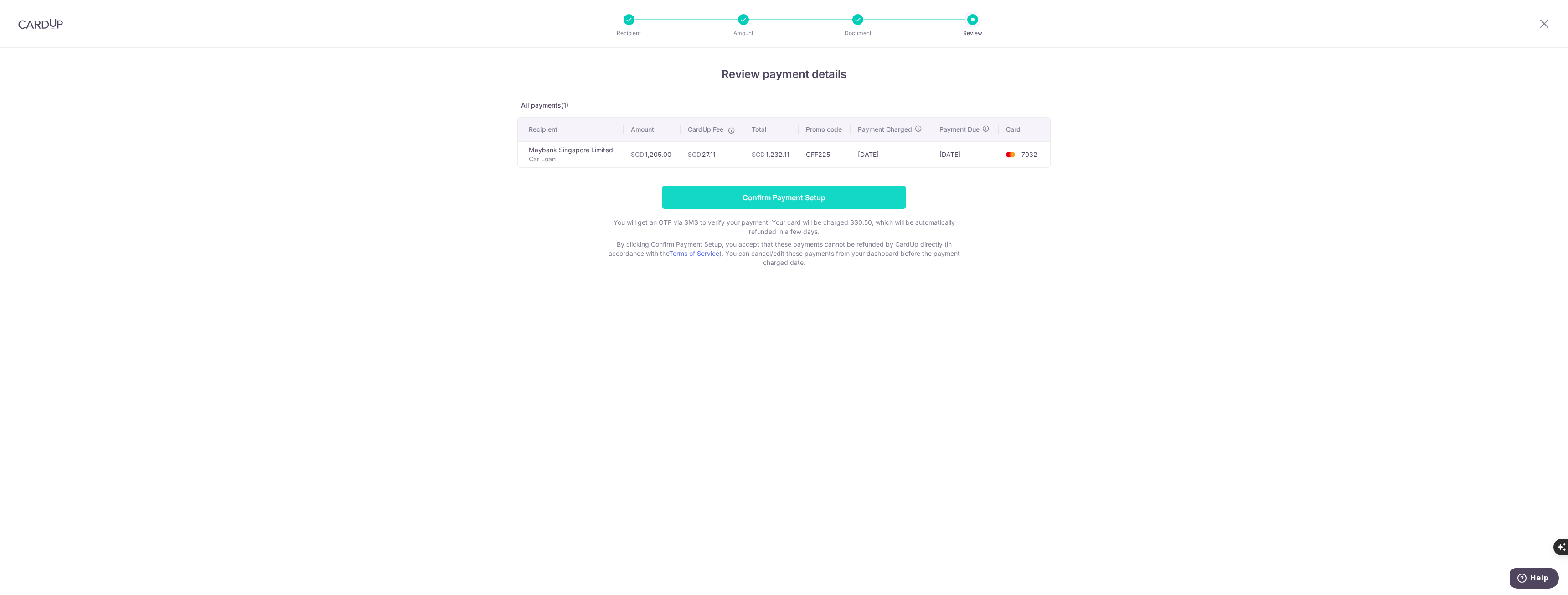
click at [780, 192] on input "Confirm Payment Setup" at bounding box center [783, 197] width 244 height 23
